Goal: Task Accomplishment & Management: Complete application form

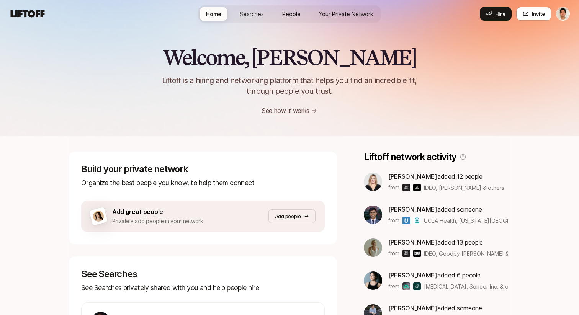
click at [294, 11] on span "People" at bounding box center [291, 14] width 18 height 8
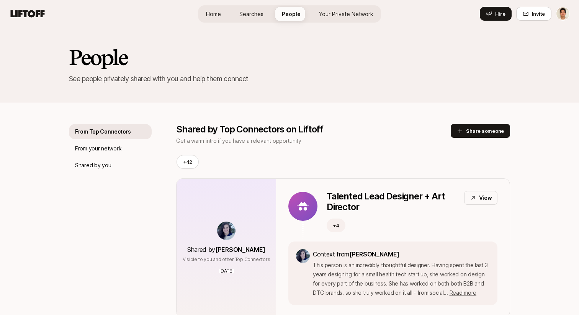
click at [342, 21] on div "Home Searches People Your Private Network Hire" at bounding box center [289, 13] width 183 height 17
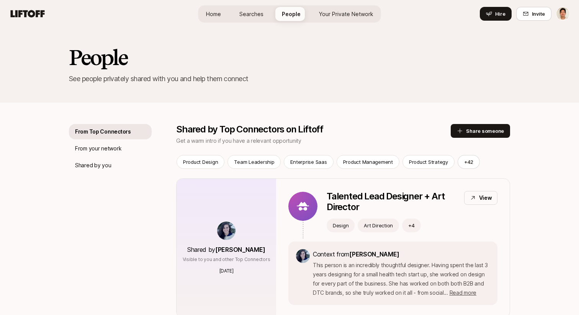
click at [254, 16] on span "Searches" at bounding box center [251, 14] width 24 height 8
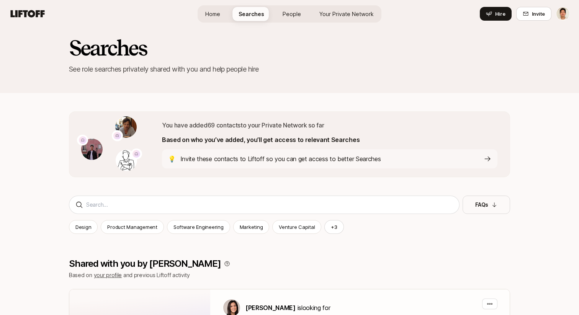
scroll to position [5, 0]
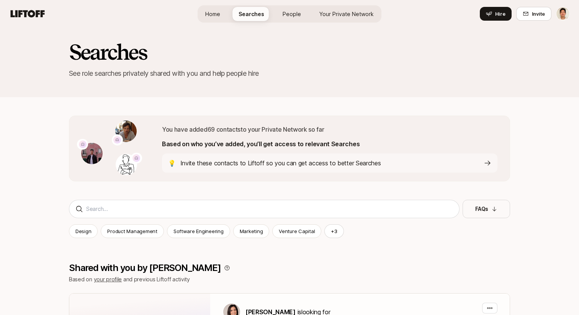
click at [339, 20] on link "Your Private Network" at bounding box center [346, 14] width 67 height 14
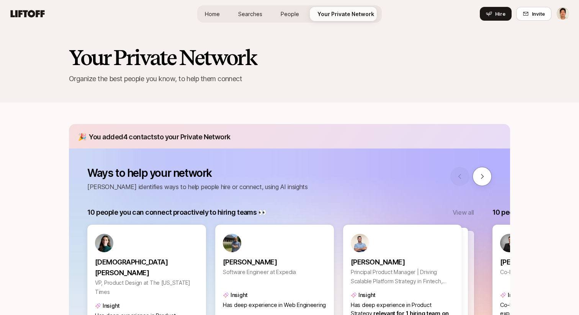
click at [243, 17] on span "Searches" at bounding box center [250, 14] width 24 height 8
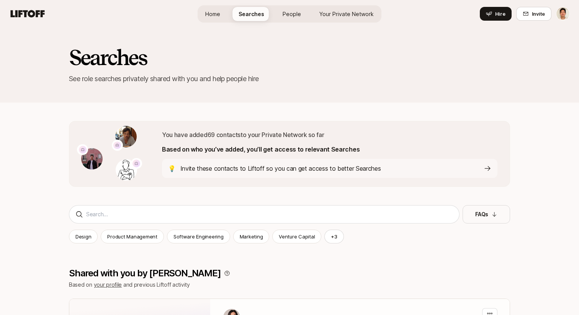
scroll to position [5, 0]
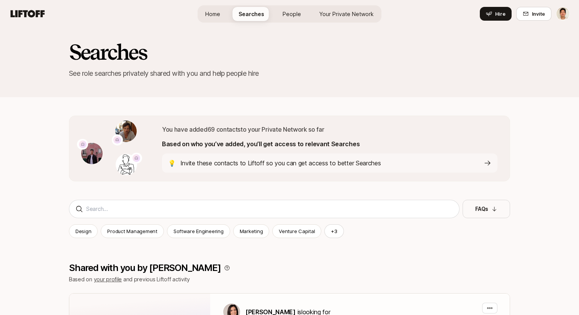
click at [220, 15] on span "Home" at bounding box center [212, 14] width 15 height 8
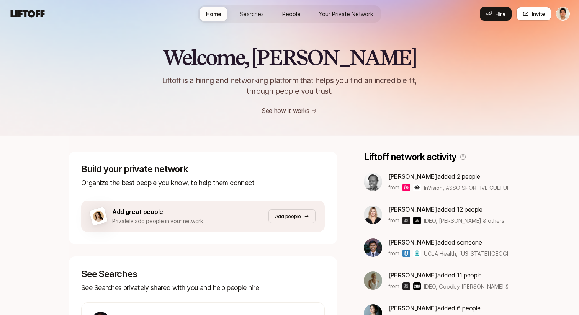
click at [470, 182] on div "Njoki Gitahi added 2 people from InVision, ASSO SPORTIVE CULTUREL BASE ESSAI CA…" at bounding box center [448, 182] width 120 height 21
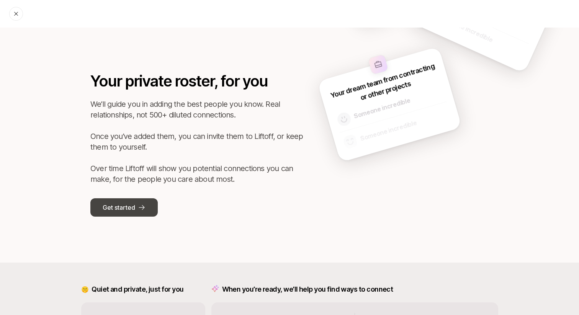
click at [136, 206] on button "Get started" at bounding box center [123, 207] width 67 height 18
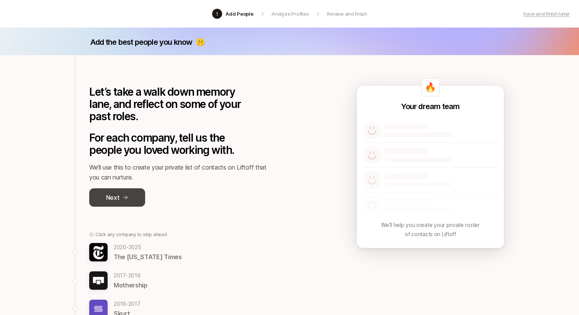
click at [118, 196] on p "Next" at bounding box center [112, 198] width 13 height 10
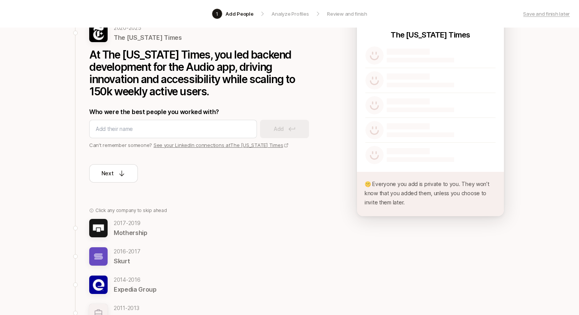
scroll to position [85, 0]
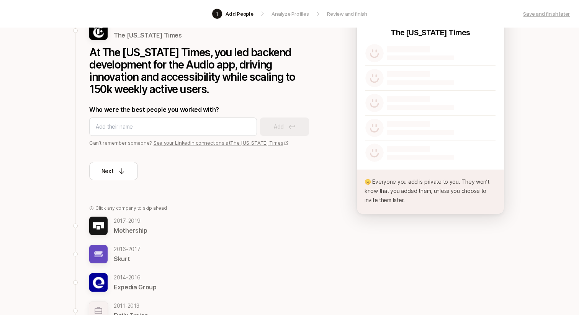
click at [180, 147] on div "Next" at bounding box center [204, 164] width 230 height 34
click at [169, 143] on link "See your LinkedIn connections at The New York Times" at bounding box center [222, 143] width 136 height 6
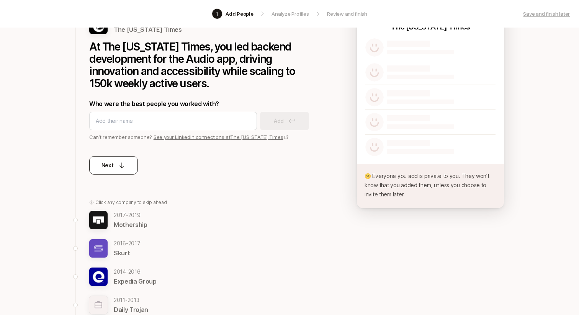
click at [107, 166] on p "Next" at bounding box center [108, 165] width 12 height 9
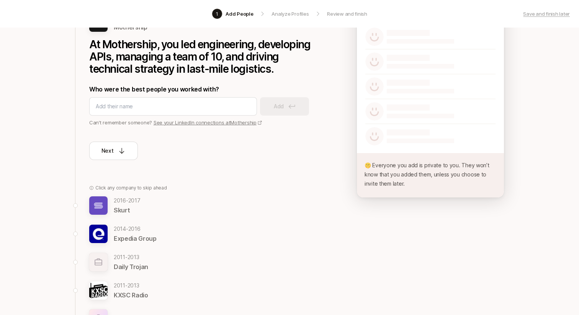
click at [115, 162] on div "Back to The New York Times Your experience analyzed from LinkedIn 2017 - 2019 M…" at bounding box center [200, 154] width 250 height 379
click at [113, 157] on button "Next" at bounding box center [113, 151] width 49 height 18
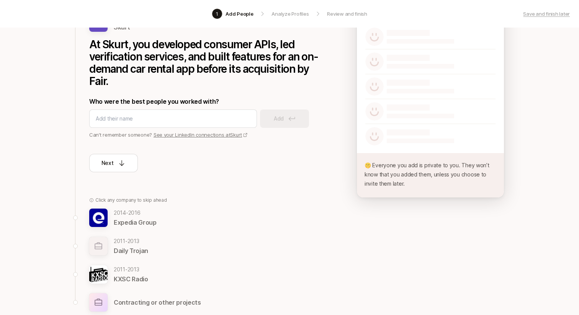
click at [204, 134] on link "See your LinkedIn connections at Skurt" at bounding box center [201, 135] width 94 height 6
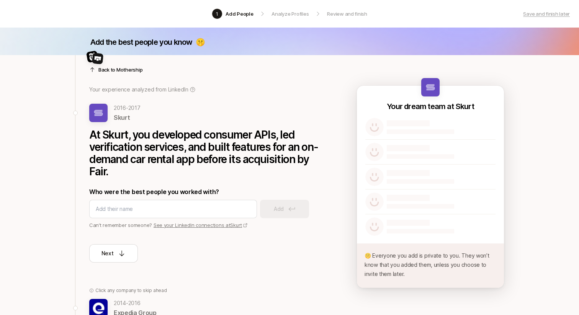
click at [115, 71] on p "Back to Mothership" at bounding box center [120, 70] width 44 height 8
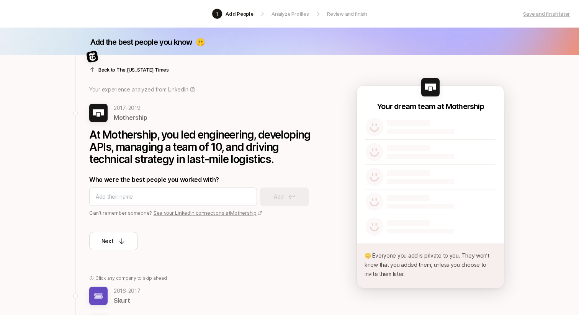
click at [116, 70] on p "Back to The New York Times" at bounding box center [133, 70] width 70 height 8
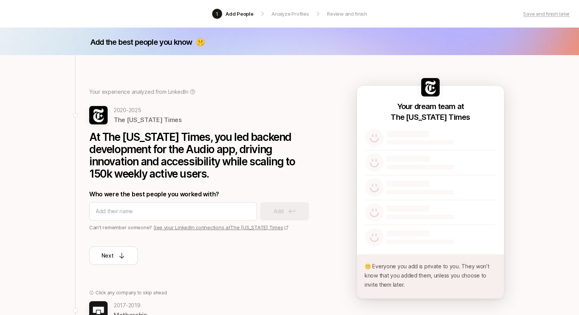
click at [211, 229] on link "See your LinkedIn connections at The New York Times" at bounding box center [222, 228] width 136 height 6
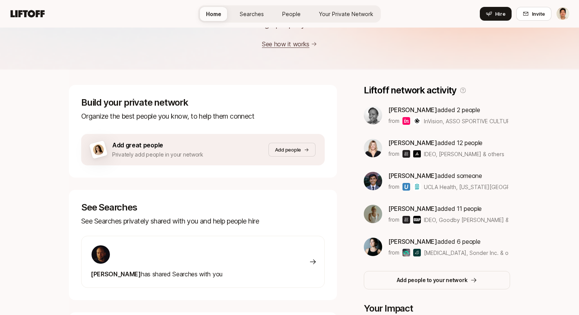
scroll to position [67, 0]
click at [32, 12] on icon at bounding box center [27, 13] width 37 height 11
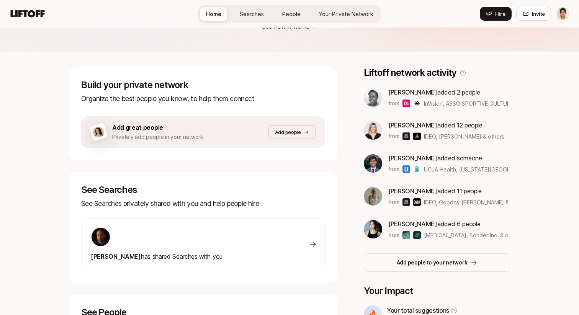
scroll to position [85, 0]
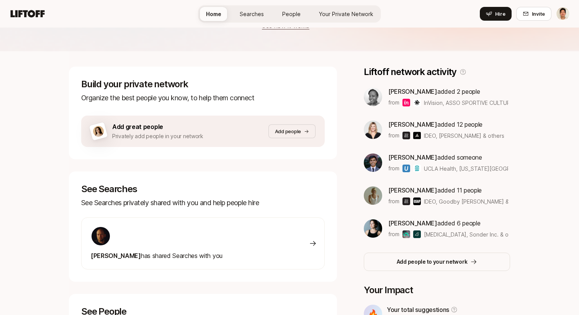
click at [61, 170] on div "Welcome, [PERSON_NAME] is a hiring and networking platform that helps you find …" at bounding box center [289, 185] width 579 height 484
